Goal: Book appointment/travel/reservation

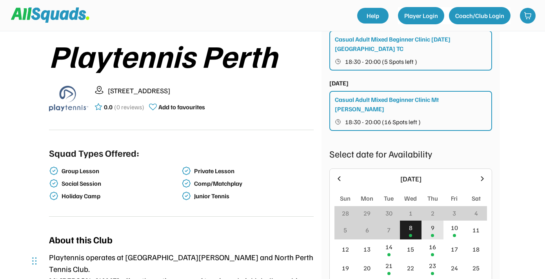
scroll to position [150, 0]
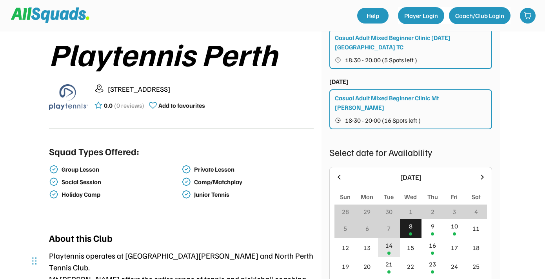
click at [390, 241] on div "14" at bounding box center [388, 245] width 7 height 9
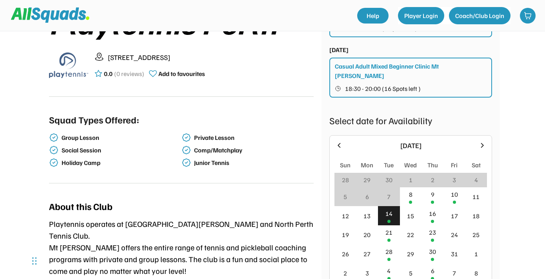
scroll to position [182, 0]
click at [389, 209] on div "14" at bounding box center [389, 215] width 22 height 19
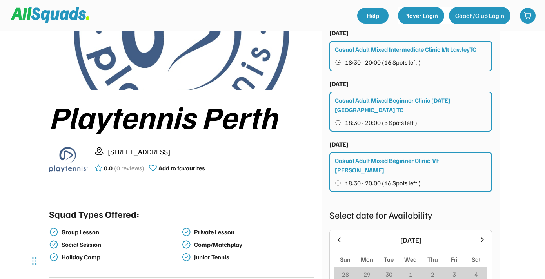
scroll to position [88, 0]
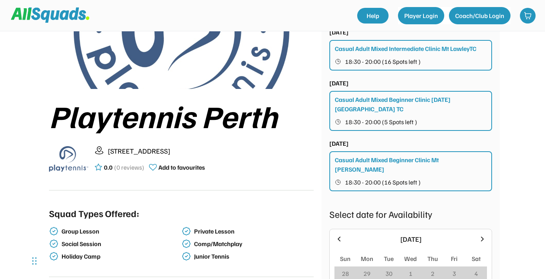
click at [405, 100] on div "Casual Adult Mixed Beginner Clinic [DATE] [GEOGRAPHIC_DATA] TC" at bounding box center [411, 104] width 152 height 19
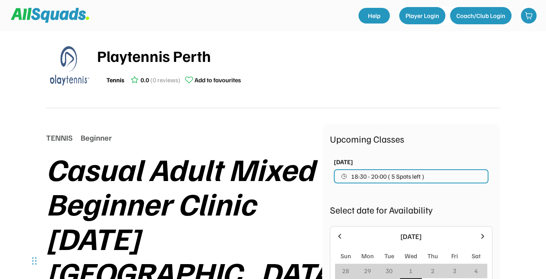
click at [378, 175] on span "18:30 - 20:00 ( 5 Spots left )" at bounding box center [387, 176] width 73 height 6
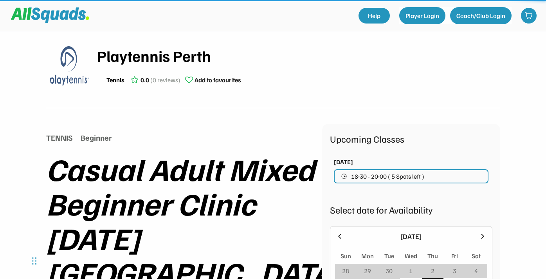
scroll to position [87, 0]
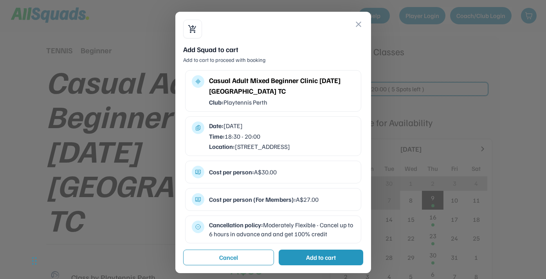
click at [357, 20] on button "close" at bounding box center [358, 24] width 9 height 9
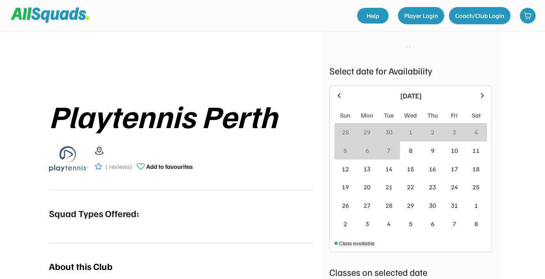
scroll to position [88, 0]
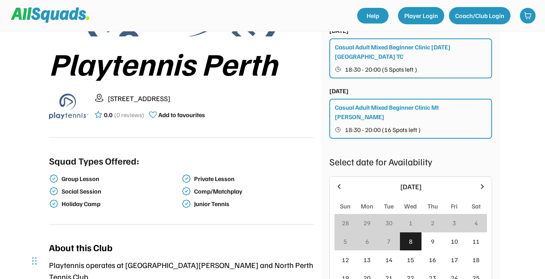
scroll to position [186, 0]
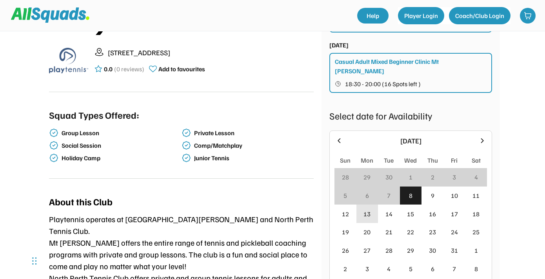
click at [373, 206] on div "13" at bounding box center [367, 213] width 22 height 18
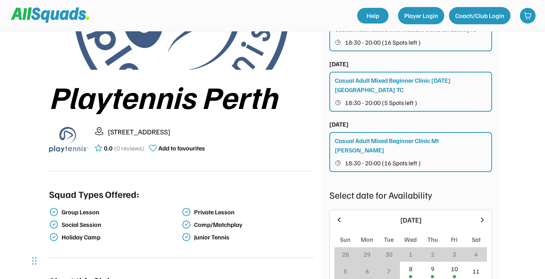
scroll to position [181, 0]
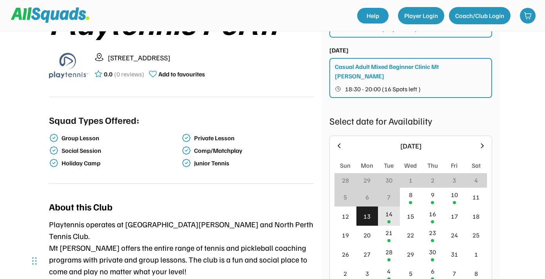
click at [390, 209] on div "14" at bounding box center [388, 213] width 7 height 9
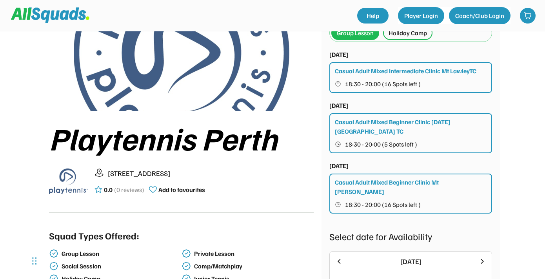
scroll to position [64, 0]
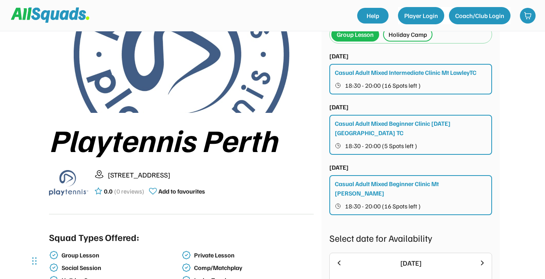
click at [473, 201] on button "18:30 - 20:00 (16 Spots left )" at bounding box center [411, 206] width 152 height 10
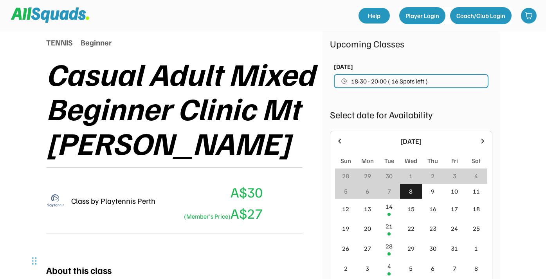
scroll to position [100, 0]
